Goal: Manage account settings

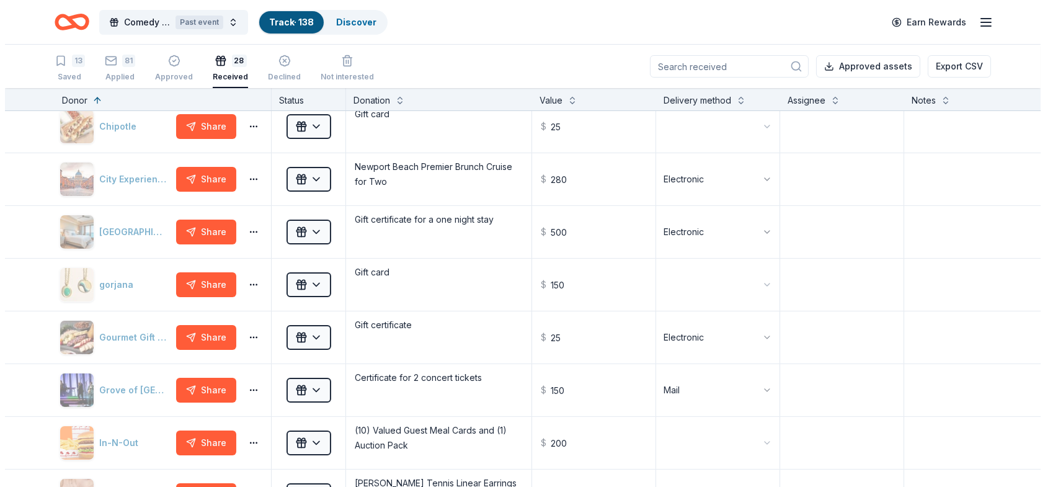
scroll to position [17, 0]
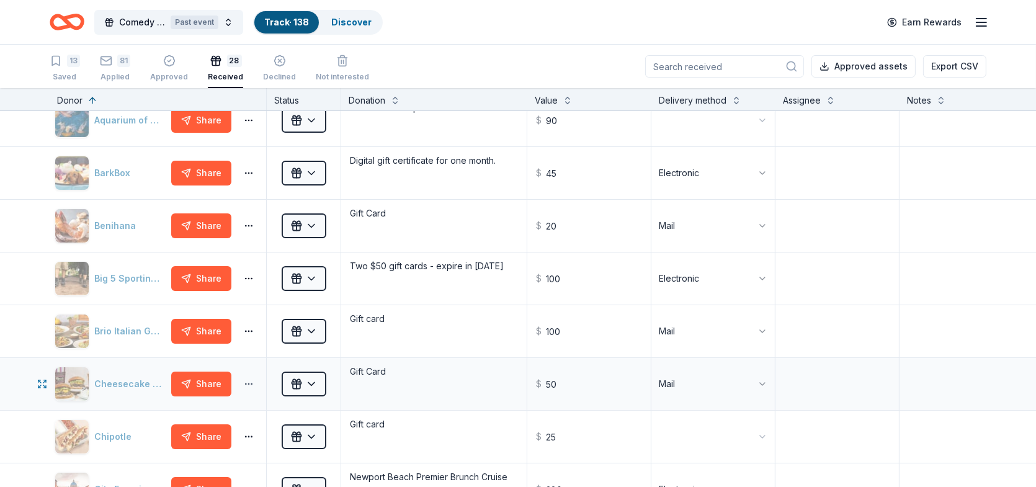
click at [246, 381] on button "button" at bounding box center [248, 384] width 25 height 10
click at [111, 395] on div "Cheesecake Factory" at bounding box center [111, 384] width 112 height 35
click at [118, 379] on div "Cheesecake Factory" at bounding box center [111, 384] width 112 height 35
click at [41, 383] on icon "button" at bounding box center [42, 384] width 10 height 10
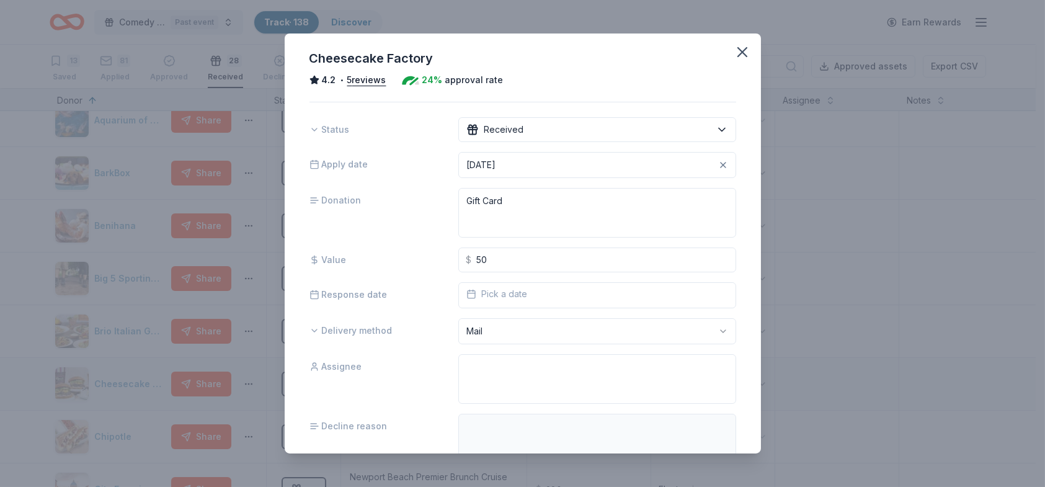
scroll to position [0, 0]
click at [365, 80] on button "5 reviews" at bounding box center [366, 80] width 39 height 15
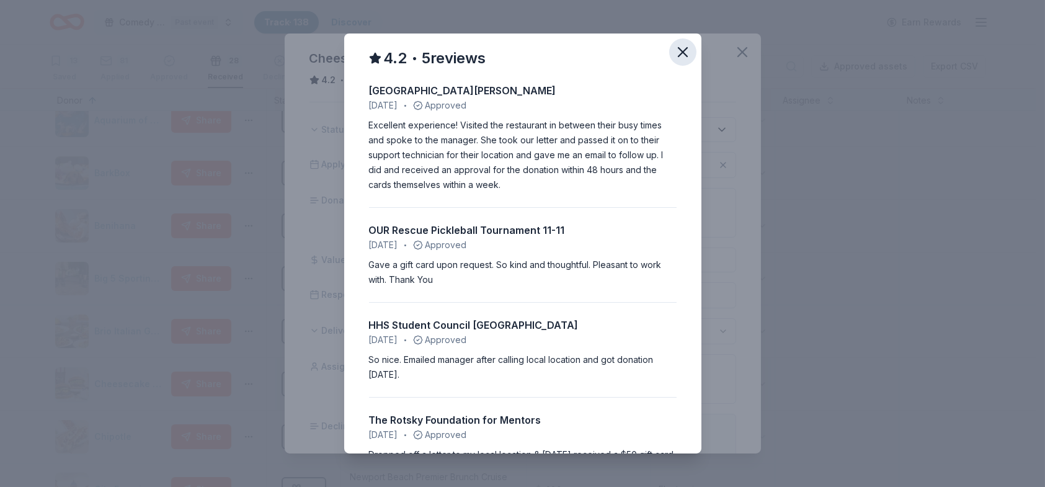
click at [679, 50] on icon "button" at bounding box center [683, 52] width 9 height 9
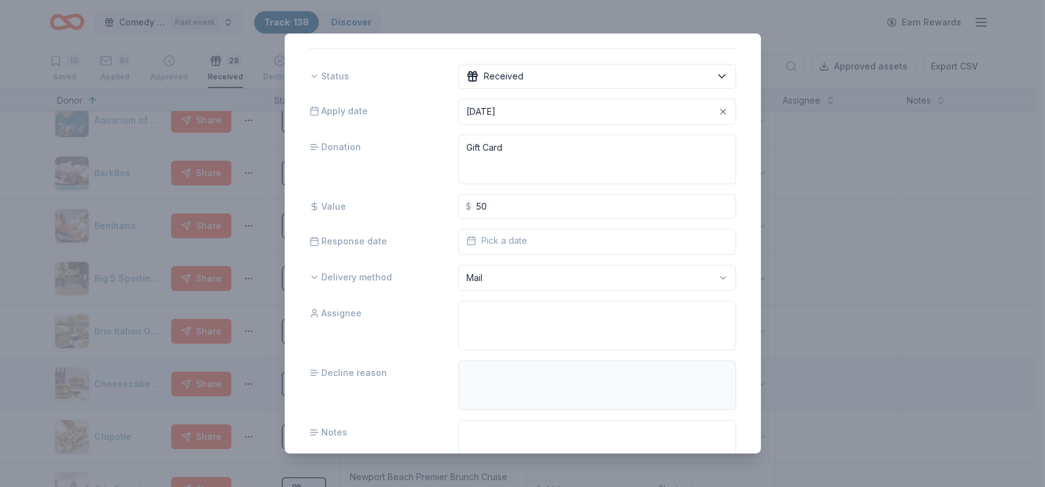
scroll to position [110, 0]
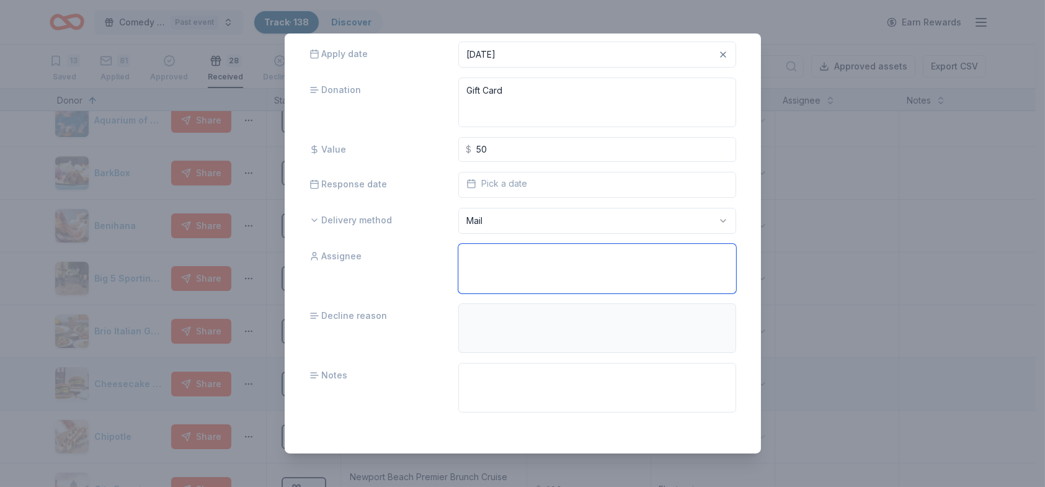
click at [570, 258] on textarea at bounding box center [596, 269] width 277 height 50
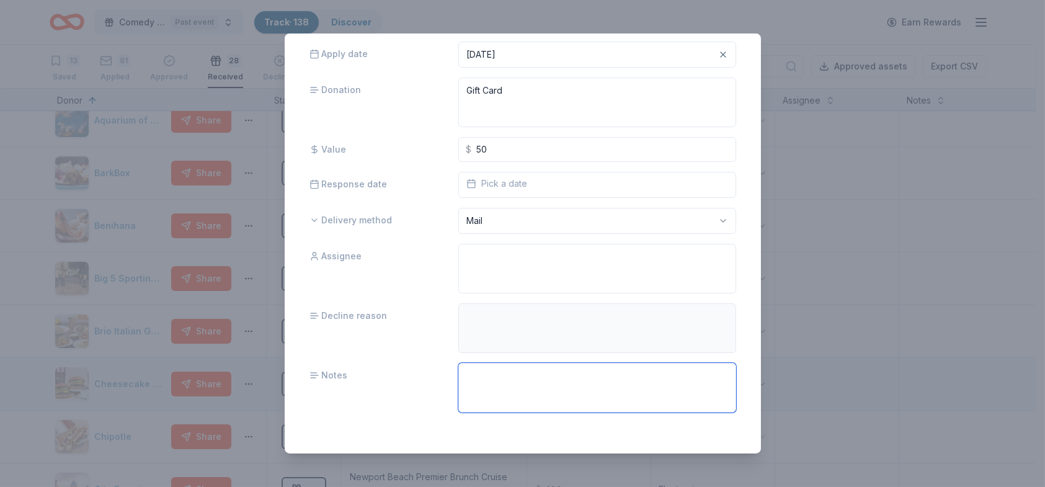
click at [519, 377] on textarea at bounding box center [596, 388] width 277 height 50
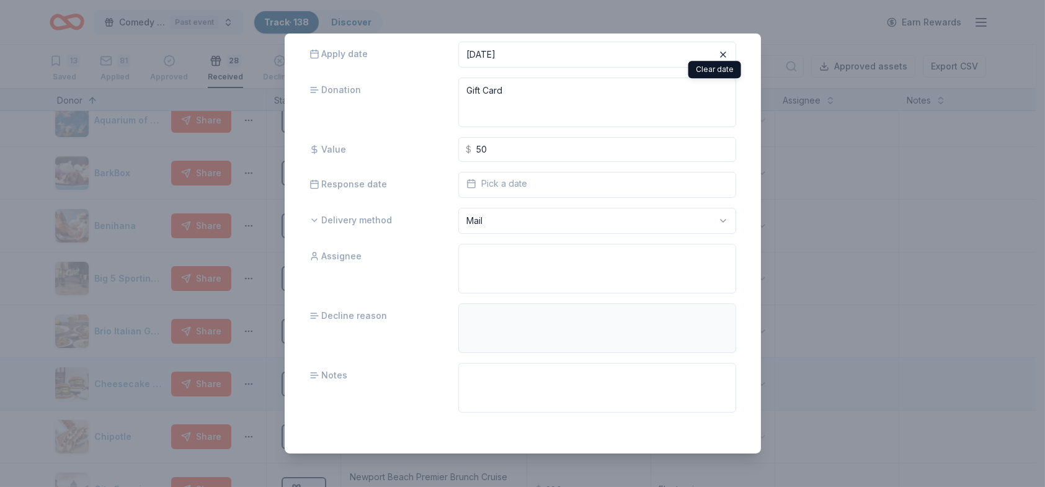
click at [721, 53] on icon "button" at bounding box center [723, 54] width 5 height 5
click at [803, 18] on div "Cheesecake Factory 4.2 • 5 reviews 24% approval rate Status Received Apply date…" at bounding box center [522, 243] width 1045 height 487
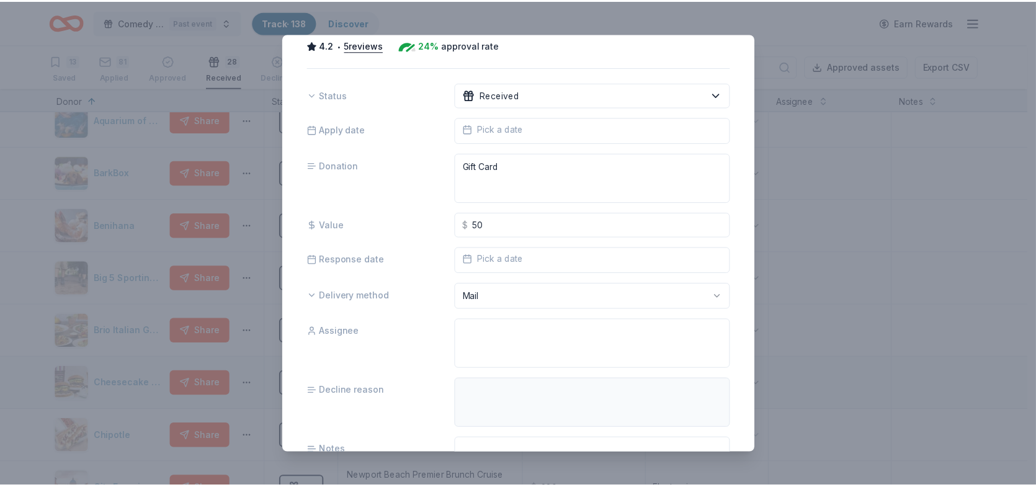
scroll to position [0, 0]
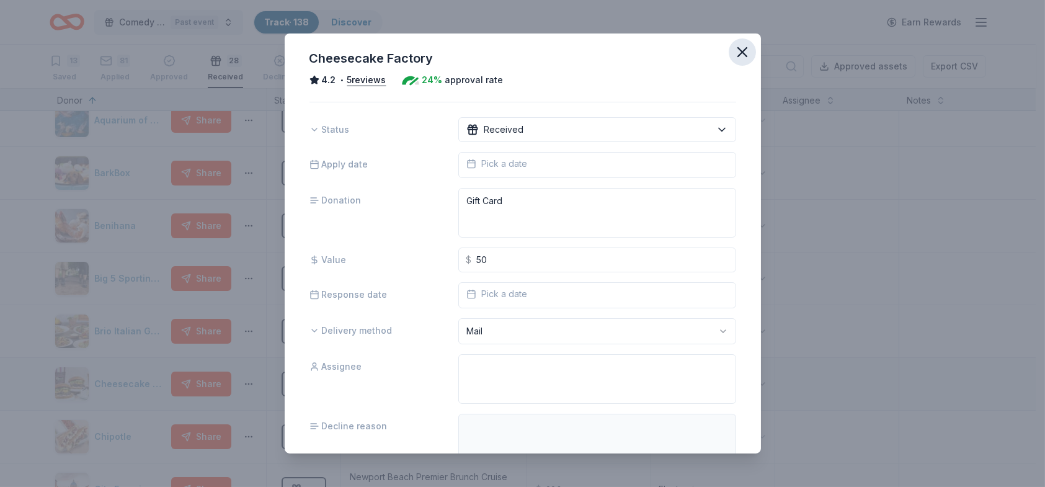
click at [734, 48] on icon "button" at bounding box center [742, 51] width 17 height 17
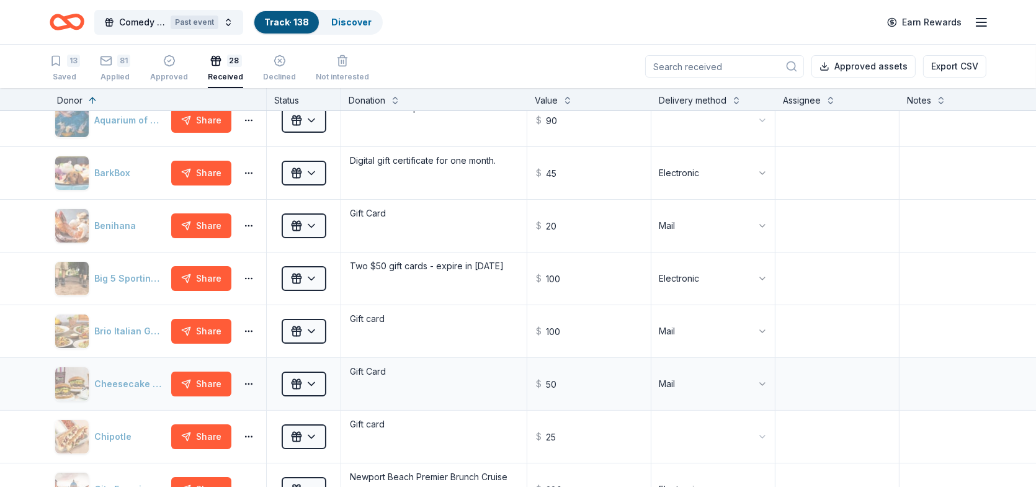
click at [765, 19] on div "Comedy Unleashed 2025 Past event Track · 138 Discover Earn Rewards" at bounding box center [518, 21] width 937 height 29
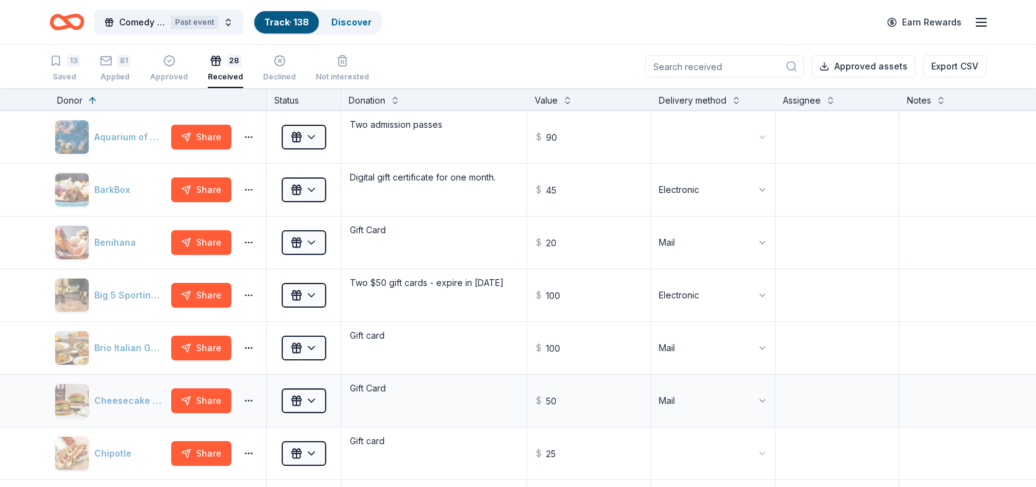
click at [597, 32] on div "Comedy Unleashed 2025 Past event Track · 138 Discover Earn Rewards" at bounding box center [518, 21] width 937 height 29
click at [983, 22] on icon "button" at bounding box center [981, 22] width 15 height 15
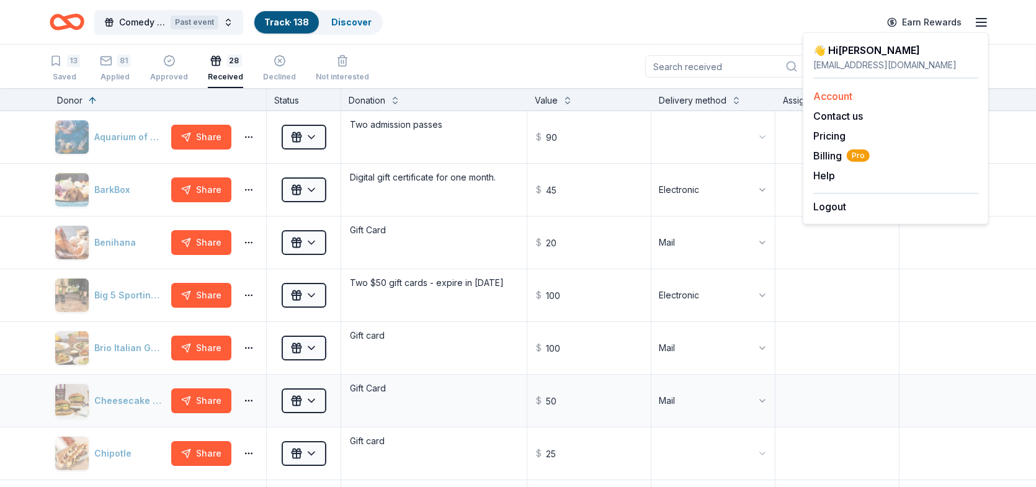
click at [834, 94] on link "Account" at bounding box center [832, 96] width 39 height 12
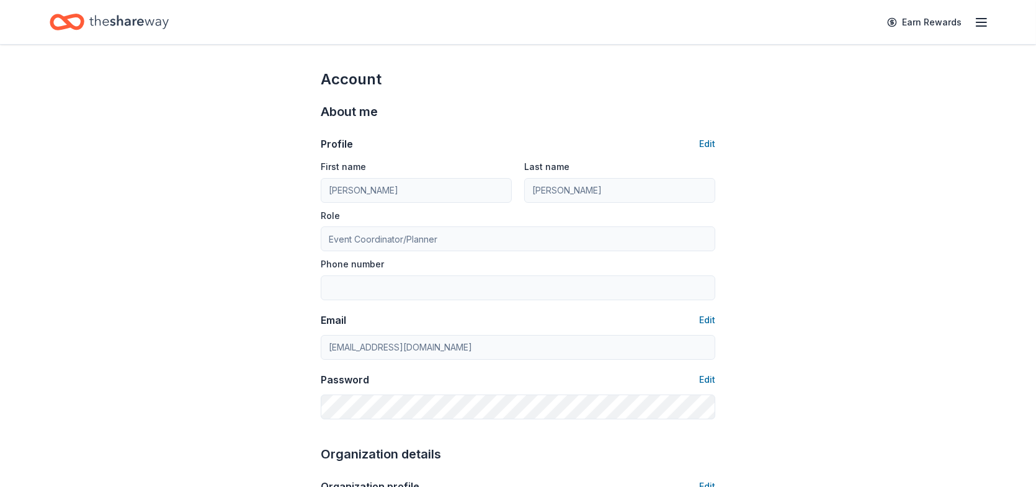
click at [981, 22] on line "button" at bounding box center [981, 22] width 10 height 0
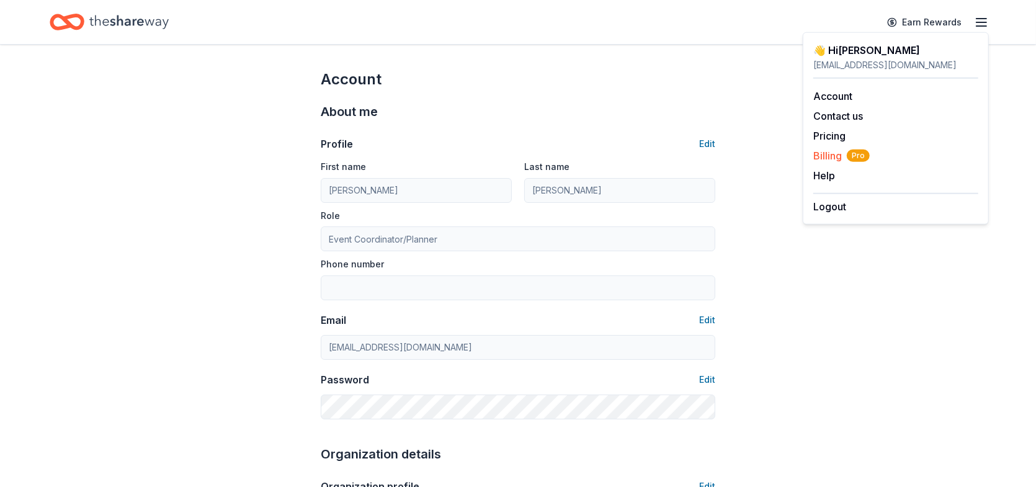
click at [823, 157] on span "Billing Pro" at bounding box center [841, 155] width 56 height 15
